Goal: Task Accomplishment & Management: Use online tool/utility

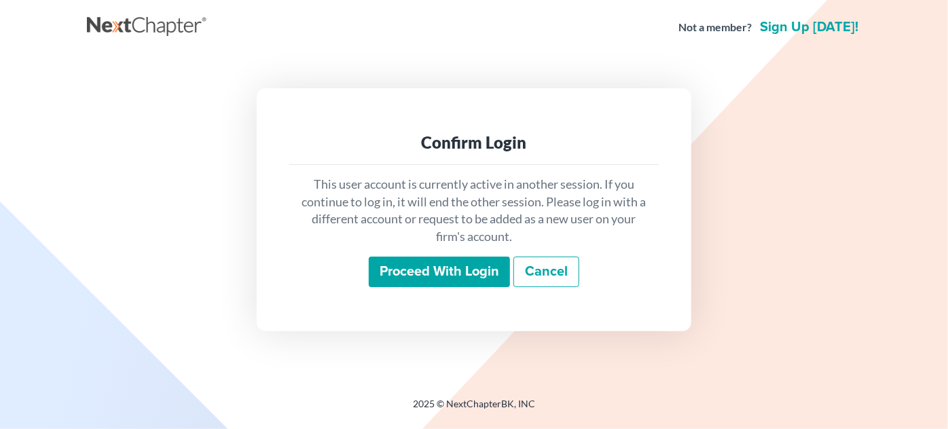
click at [411, 267] on input "Proceed with login" at bounding box center [439, 272] width 141 height 31
